Goal: Task Accomplishment & Management: Manage account settings

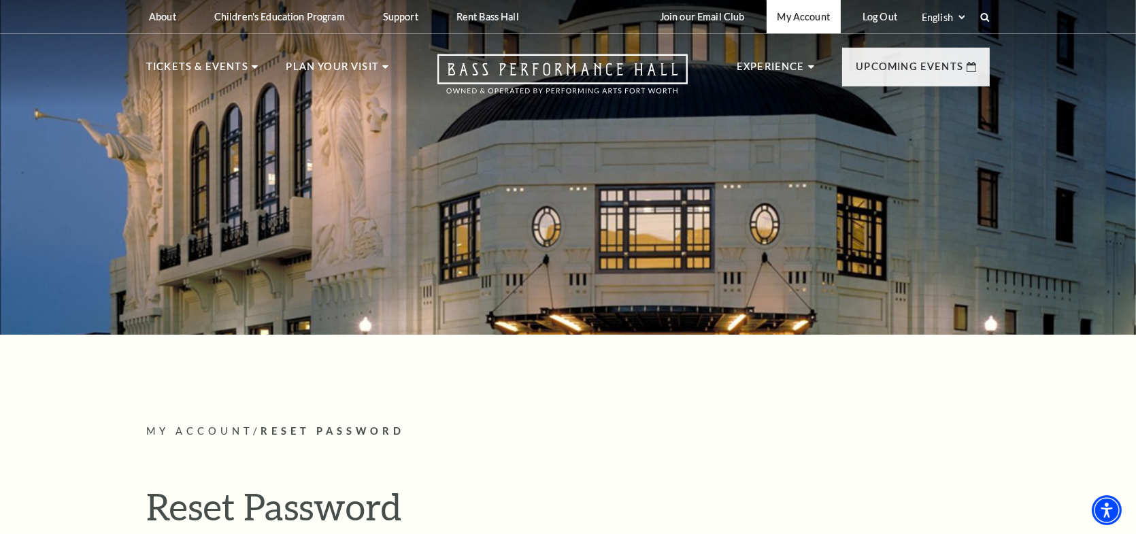
click at [814, 14] on link "My Account" at bounding box center [804, 16] width 74 height 33
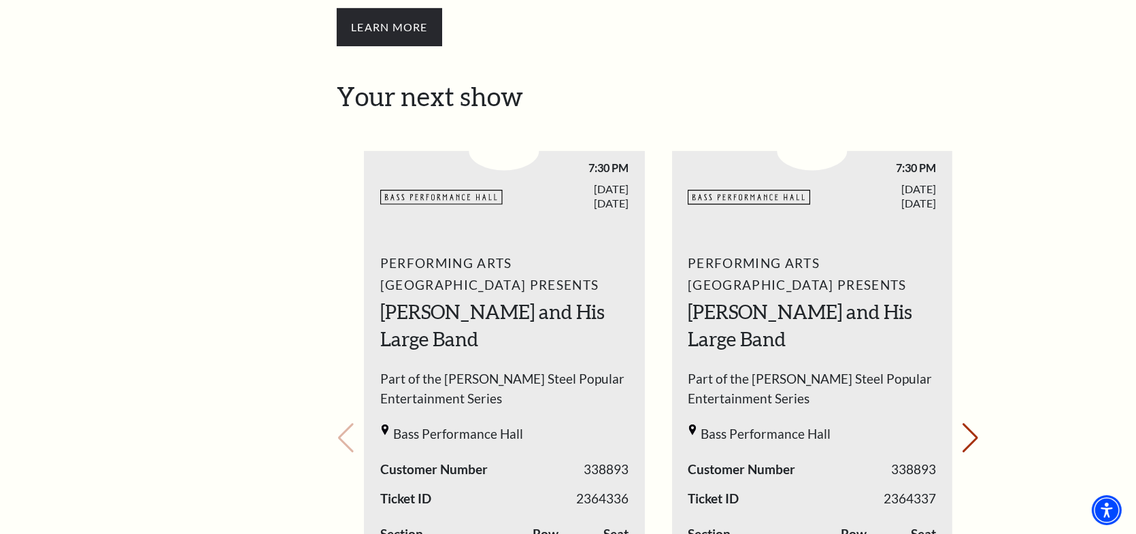
scroll to position [612, 0]
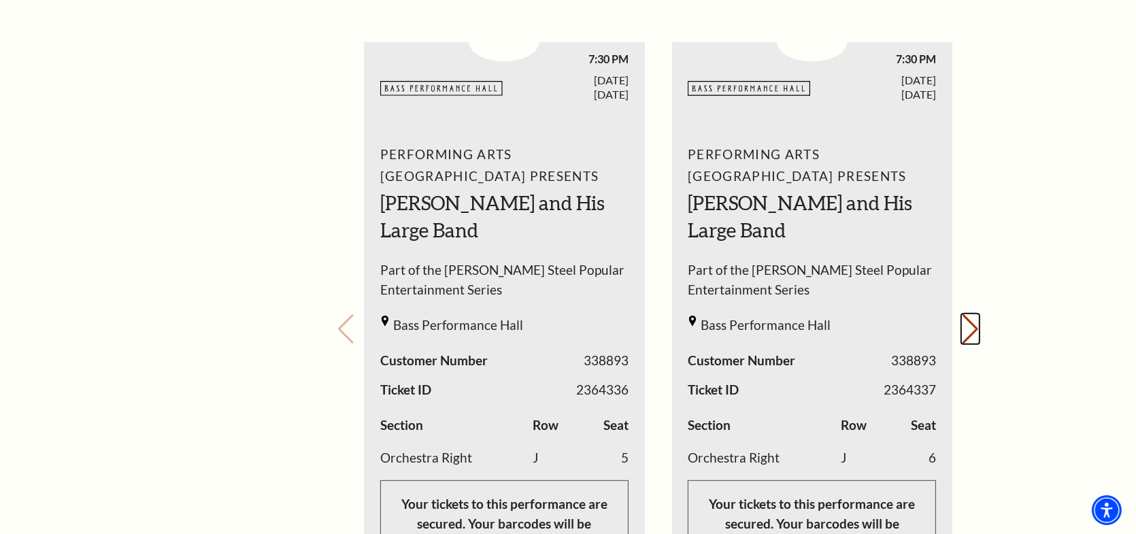
click at [972, 314] on button "Next slide." at bounding box center [971, 329] width 18 height 30
click at [973, 305] on div "Your next show Previous slide. Next slide." at bounding box center [658, 310] width 643 height 676
click at [339, 314] on button "Previous slide." at bounding box center [346, 329] width 18 height 30
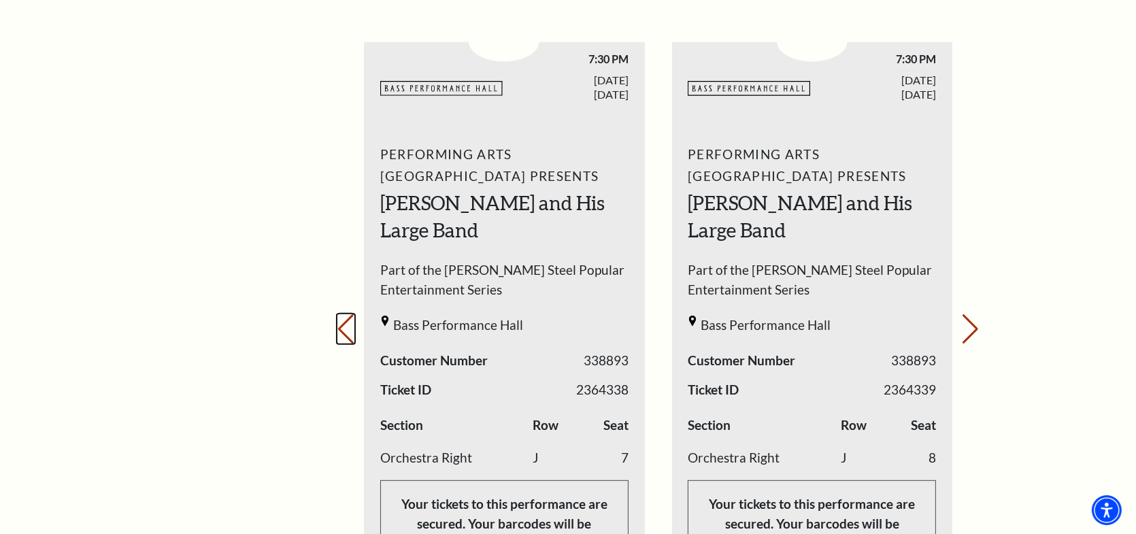
click at [339, 314] on button "Previous slide." at bounding box center [346, 329] width 18 height 30
click at [339, 307] on div "Your next show Previous slide. Next slide." at bounding box center [658, 310] width 643 height 676
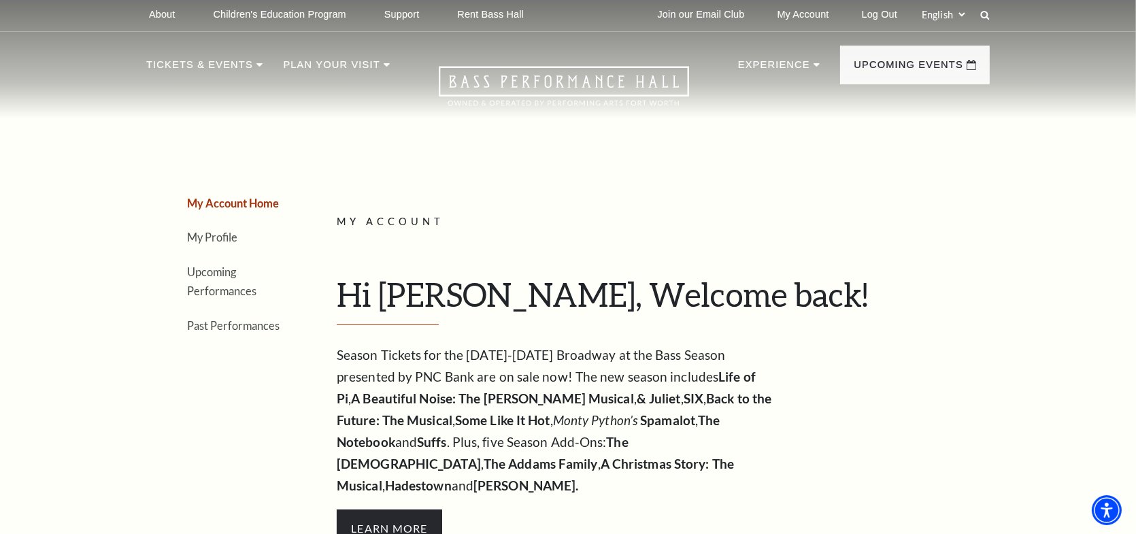
scroll to position [0, 0]
